Goal: Task Accomplishment & Management: Complete application form

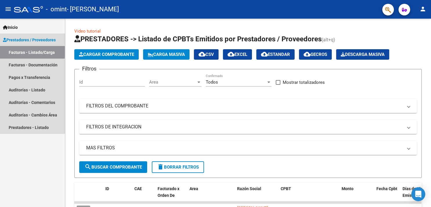
click at [25, 52] on link "Facturas - Listado/Carga" at bounding box center [32, 52] width 65 height 12
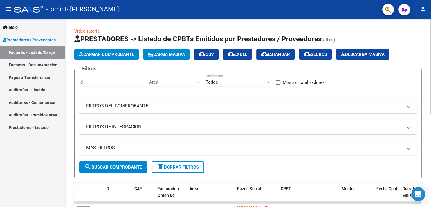
click at [96, 54] on span "Cargar Comprobante" at bounding box center [106, 54] width 55 height 5
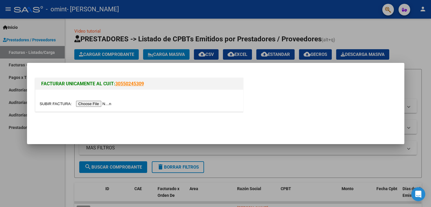
click at [49, 102] on input "file" at bounding box center [77, 104] width 74 height 6
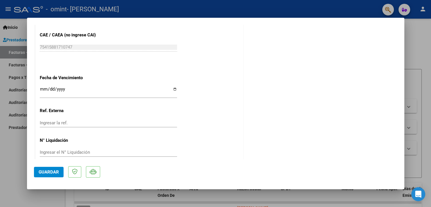
scroll to position [322, 0]
drag, startPoint x: 402, startPoint y: 157, endPoint x: 402, endPoint y: 45, distance: 112.4
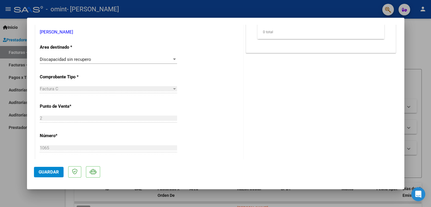
scroll to position [126, 0]
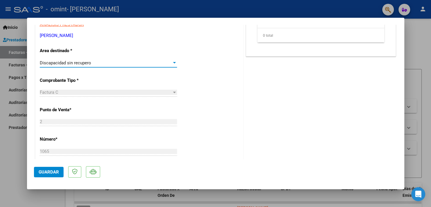
click at [169, 62] on div "Discapacidad sin recupero" at bounding box center [106, 62] width 132 height 5
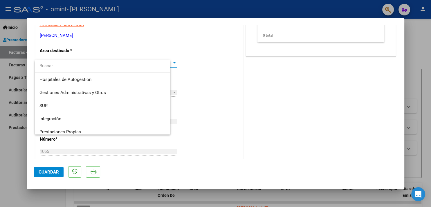
scroll to position [43, 0]
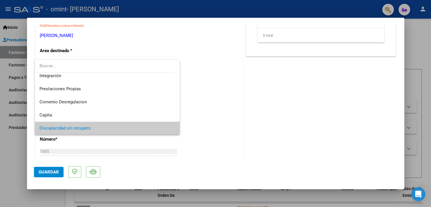
click at [179, 47] on div at bounding box center [215, 103] width 431 height 207
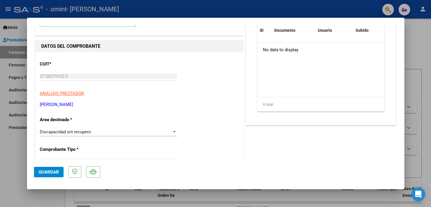
scroll to position [58, 0]
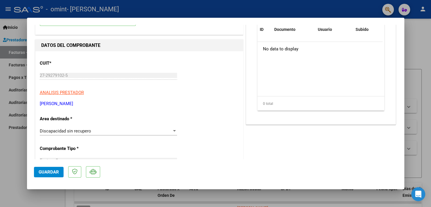
click at [18, 153] on div at bounding box center [215, 103] width 431 height 207
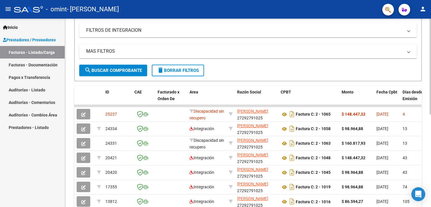
scroll to position [98, 0]
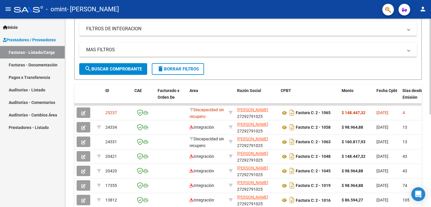
click at [431, 80] on div at bounding box center [430, 67] width 1 height 96
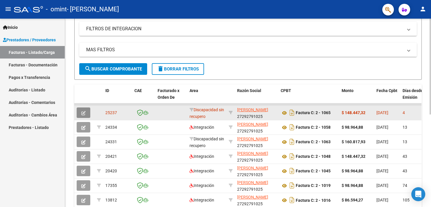
click at [85, 109] on button "button" at bounding box center [84, 112] width 14 height 10
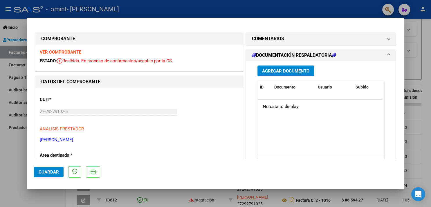
click at [425, 84] on div at bounding box center [215, 103] width 431 height 207
type input "$ 0,00"
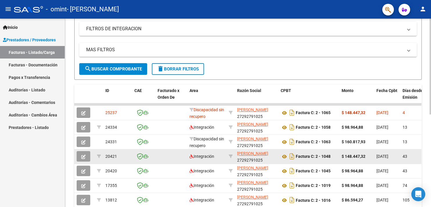
click at [173, 160] on datatable-body-cell at bounding box center [171, 156] width 32 height 14
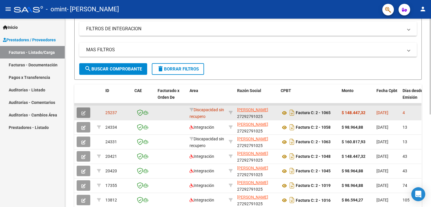
click at [82, 111] on icon "button" at bounding box center [83, 113] width 4 height 4
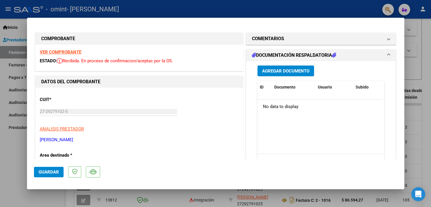
click at [223, 127] on p "ANALISIS PRESTADOR" at bounding box center [139, 129] width 199 height 7
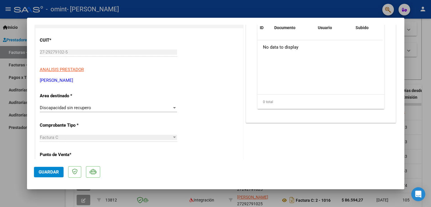
scroll to position [115, 0]
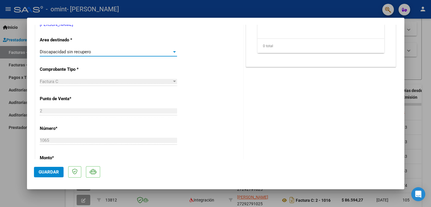
click at [148, 53] on div "Discapacidad sin recupero" at bounding box center [106, 51] width 132 height 5
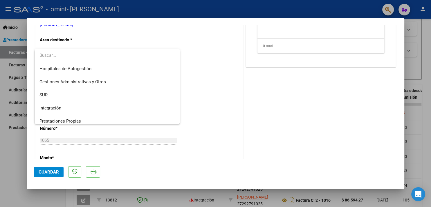
scroll to position [0, 0]
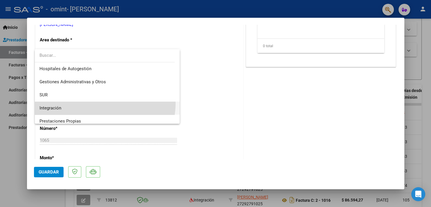
click at [103, 103] on span "Integración" at bounding box center [108, 107] width 136 height 13
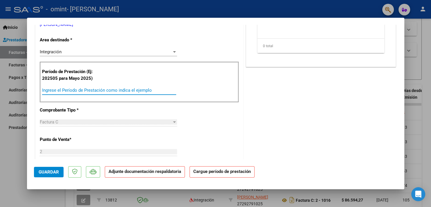
click at [59, 90] on input "Ingrese el Período de Prestación como indica el ejemplo" at bounding box center [109, 89] width 134 height 5
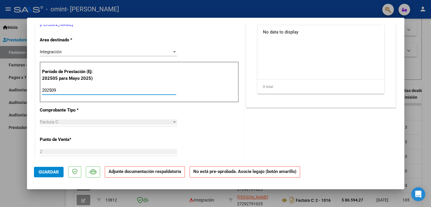
type input "202509"
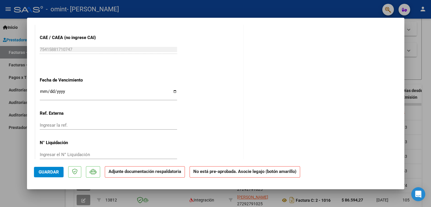
scroll to position [342, 0]
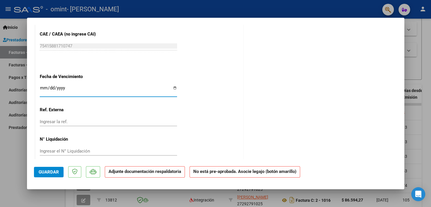
click at [171, 85] on input "Ingresar la fecha" at bounding box center [108, 89] width 137 height 9
type input "[DATE]"
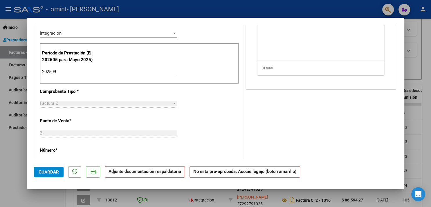
scroll to position [0, 0]
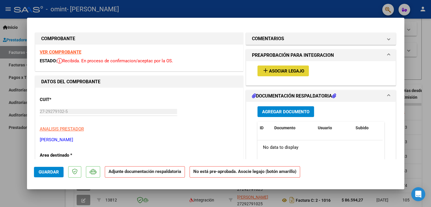
click at [275, 69] on span "Asociar Legajo" at bounding box center [286, 70] width 35 height 5
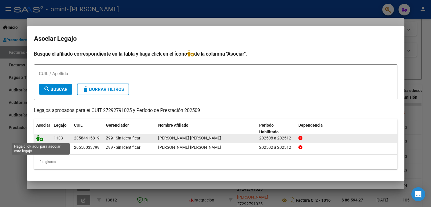
click at [40, 137] on icon at bounding box center [39, 138] width 7 height 6
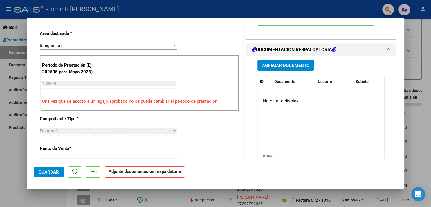
scroll to position [128, 0]
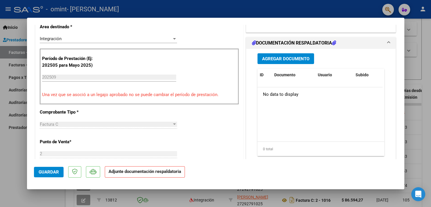
click at [283, 56] on span "Agregar Documento" at bounding box center [285, 58] width 47 height 5
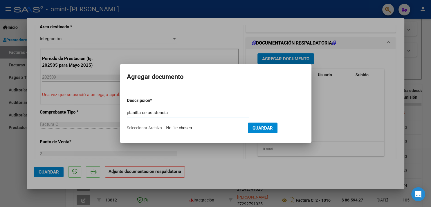
type input "planilla de asistencia"
click at [180, 127] on input "Seleccionar Archivo" at bounding box center [204, 128] width 77 height 6
type input "C:\fakepath\ASISTENCIA [PERSON_NAME] [DATE].pdf"
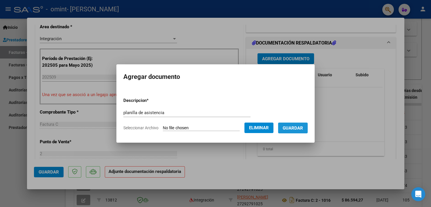
click at [303, 125] on span "Guardar" at bounding box center [293, 127] width 20 height 5
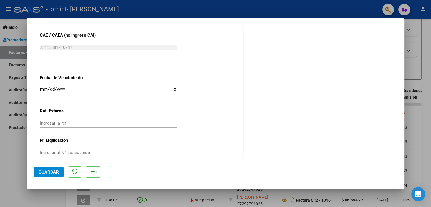
scroll to position [357, 0]
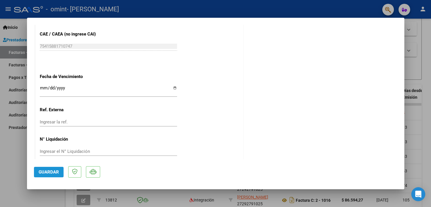
click at [48, 169] on span "Guardar" at bounding box center [49, 171] width 20 height 5
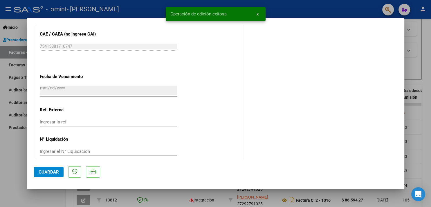
click at [19, 196] on div at bounding box center [215, 103] width 431 height 207
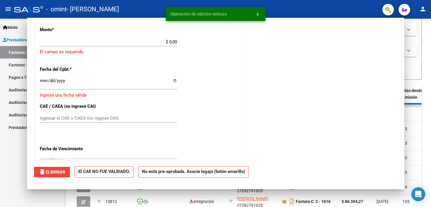
scroll to position [0, 0]
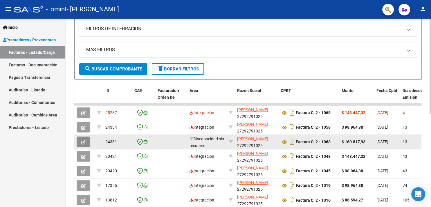
click at [85, 142] on icon "button" at bounding box center [83, 142] width 4 height 4
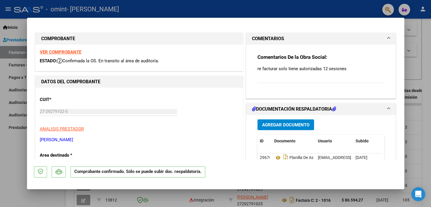
click at [430, 70] on div at bounding box center [215, 103] width 431 height 207
type input "$ 0,00"
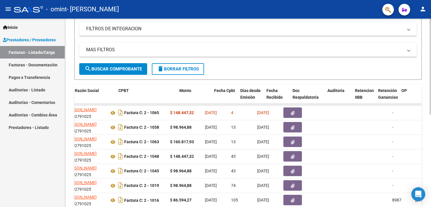
drag, startPoint x: 413, startPoint y: 103, endPoint x: 431, endPoint y: 103, distance: 18.0
click at [255, 103] on datatable-body-cell at bounding box center [242, 104] width 26 height 2
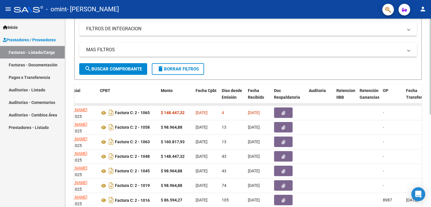
drag, startPoint x: 387, startPoint y: 102, endPoint x: 406, endPoint y: 104, distance: 19.3
click at [406, 104] on div "ID CAE Facturado x Orden De Area Razón Social CPBT Monto Fecha Cpbt Días desde …" at bounding box center [248, 175] width 348 height 183
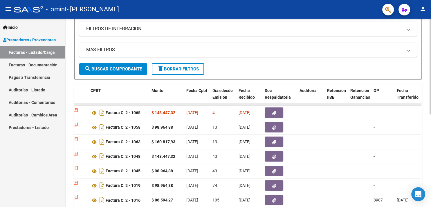
scroll to position [0, 195]
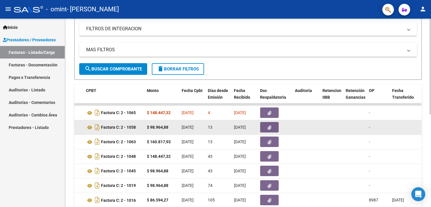
click at [337, 120] on datatable-body-cell at bounding box center [331, 127] width 23 height 14
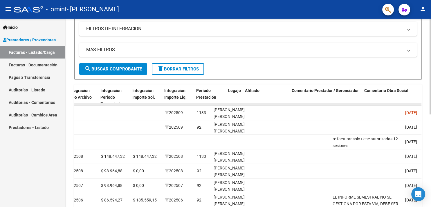
drag, startPoint x: 338, startPoint y: 103, endPoint x: 430, endPoint y: 102, distance: 92.1
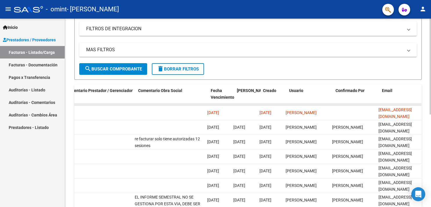
scroll to position [0, 877]
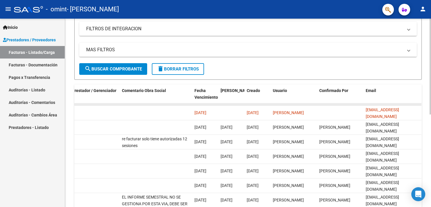
drag, startPoint x: 415, startPoint y: 103, endPoint x: 428, endPoint y: 105, distance: 12.9
click at [245, 105] on datatable-body-cell at bounding box center [231, 104] width 26 height 2
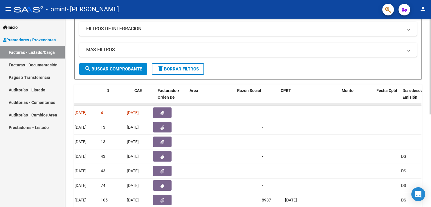
scroll to position [0, 0]
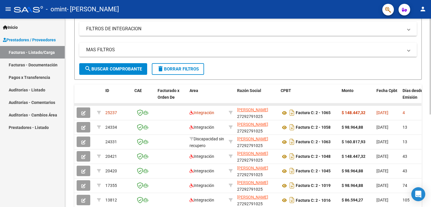
drag, startPoint x: 80, startPoint y: 103, endPoint x: 14, endPoint y: 96, distance: 66.3
click at [3, 163] on div "Inicio Instructivos Contacto OS Prestadores / Proveedores Facturas - Listado/Ca…" at bounding box center [32, 113] width 65 height 188
